Goal: Task Accomplishment & Management: Complete application form

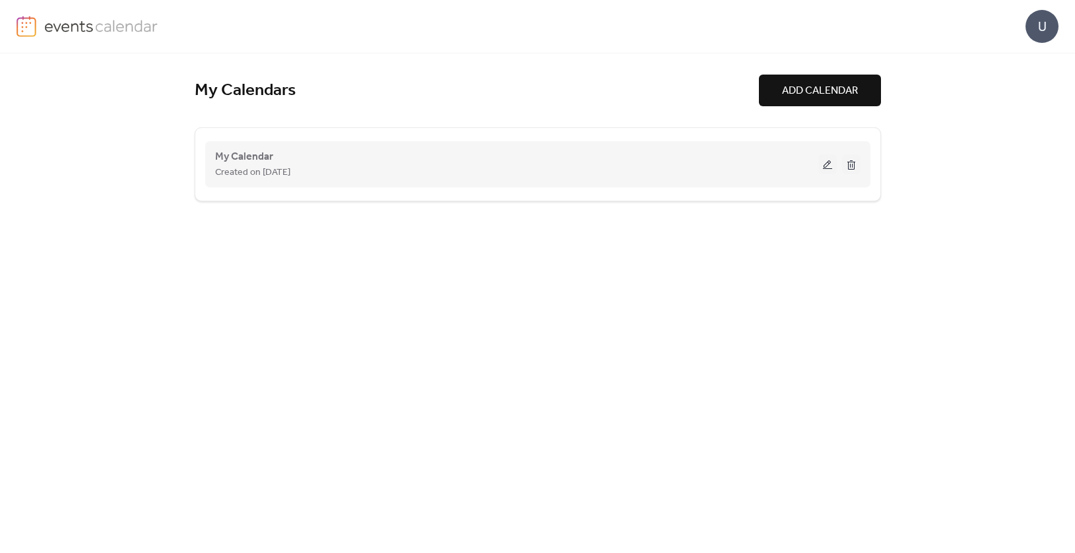
click at [826, 163] on button at bounding box center [827, 164] width 18 height 20
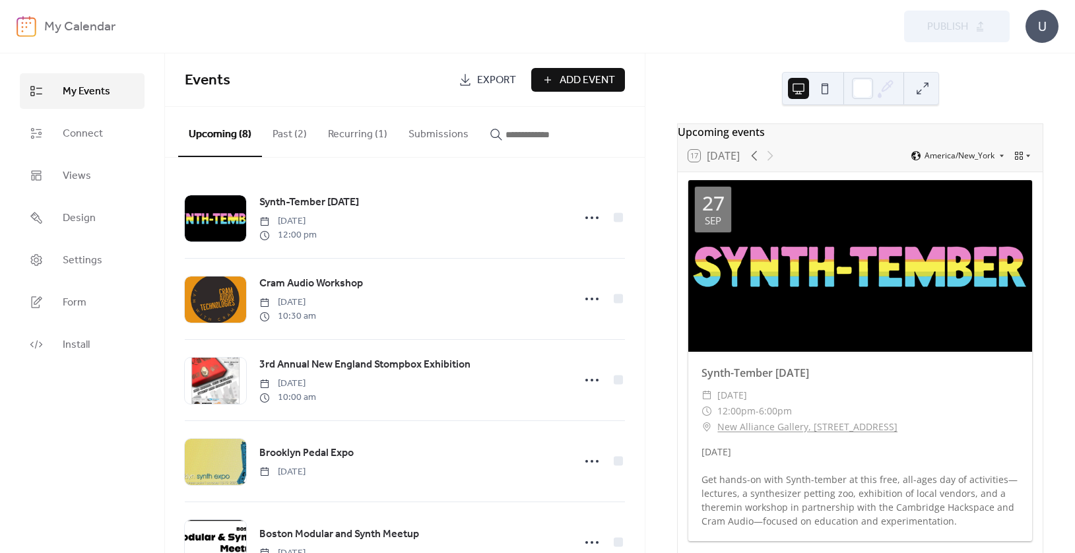
click at [87, 31] on b "My Calendar" at bounding box center [79, 27] width 71 height 25
click at [100, 24] on b "My Calendar" at bounding box center [79, 27] width 71 height 25
click at [106, 24] on b "My Calendar" at bounding box center [79, 27] width 71 height 25
click at [77, 215] on span "Design" at bounding box center [79, 219] width 33 height 16
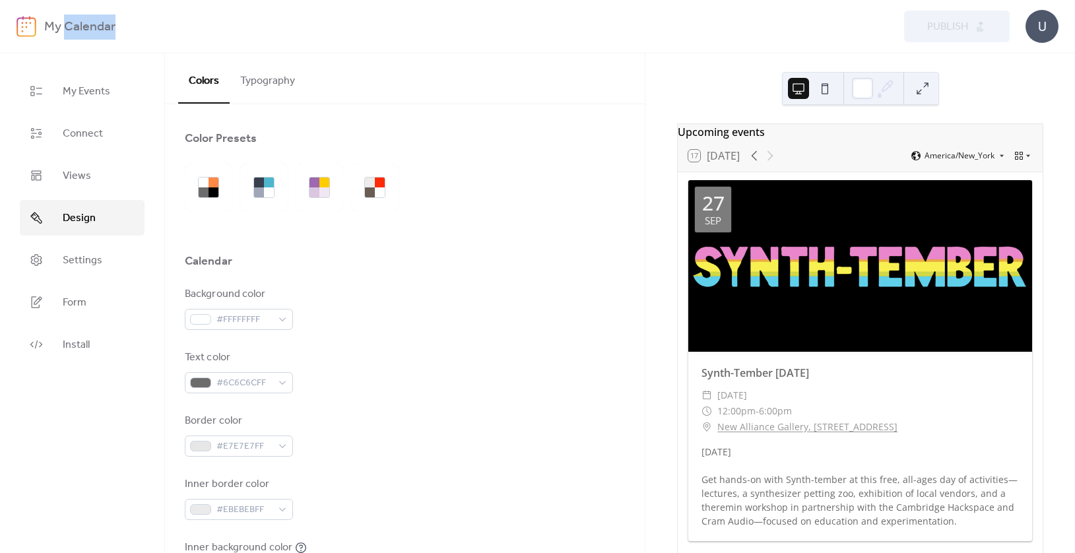
click at [63, 34] on b "My Calendar" at bounding box center [79, 27] width 71 height 25
click at [26, 26] on img at bounding box center [27, 26] width 20 height 21
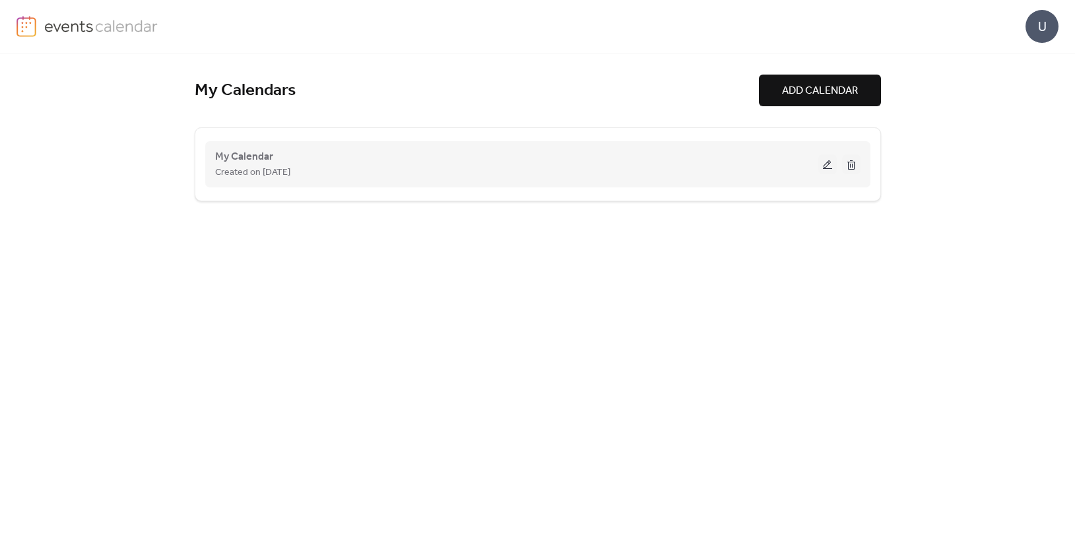
click at [824, 164] on button at bounding box center [827, 164] width 18 height 20
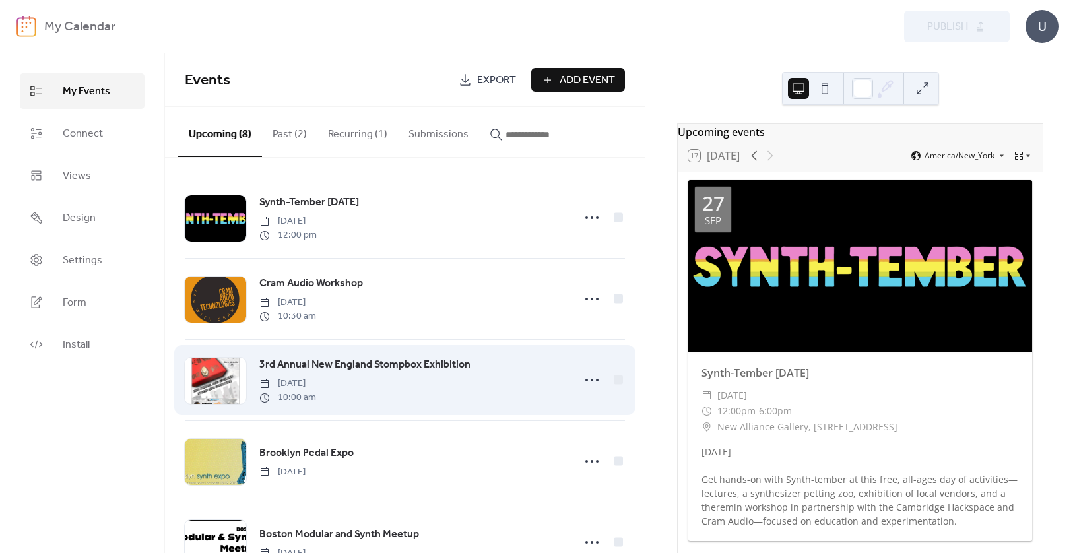
click at [222, 378] on div at bounding box center [215, 381] width 61 height 46
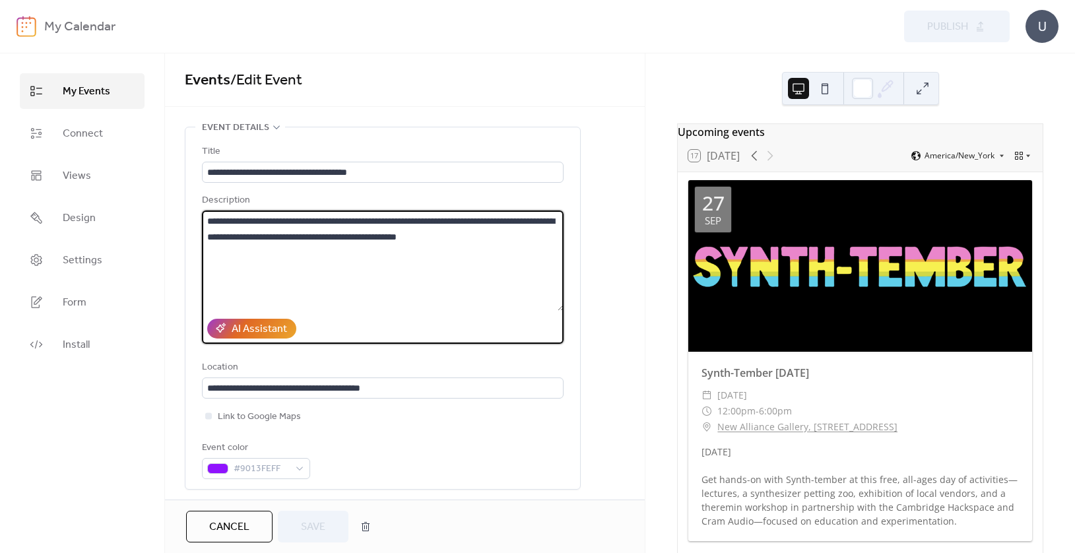
click at [537, 238] on textarea "**********" at bounding box center [383, 261] width 362 height 100
